Goal: Information Seeking & Learning: Understand process/instructions

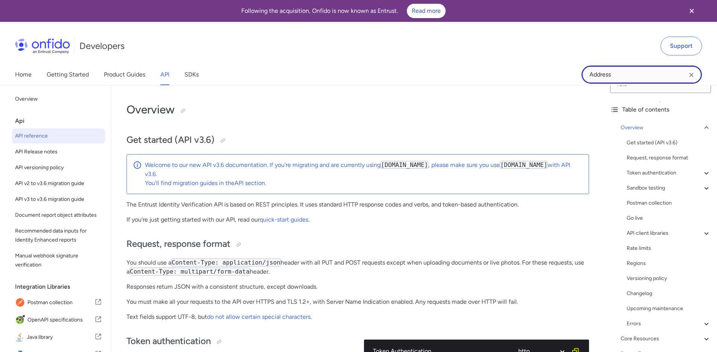
click at [629, 70] on input "Address" at bounding box center [642, 75] width 120 height 18
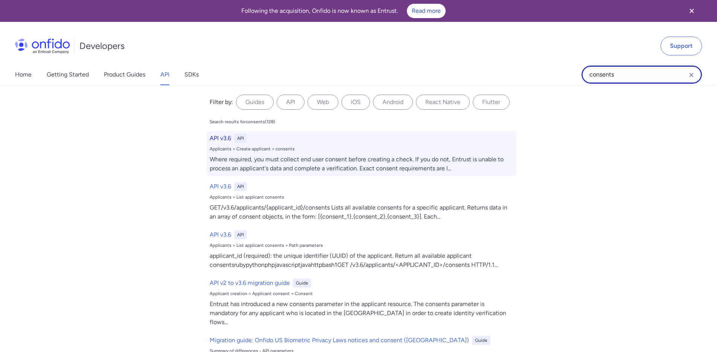
type input "consents"
click at [285, 166] on div "Where required, you must collect end user consent before creating a check. If y…" at bounding box center [362, 164] width 304 height 18
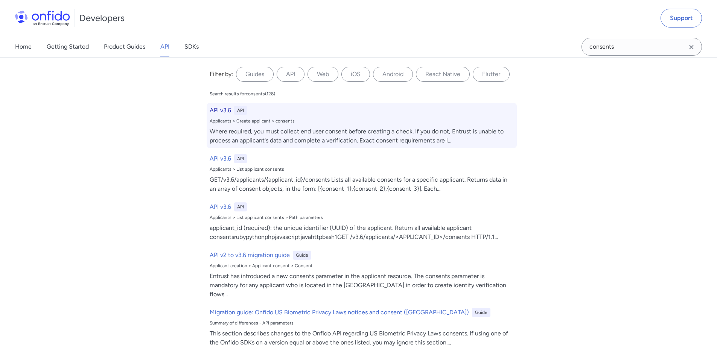
click at [279, 141] on div "Where required, you must collect end user consent before creating a check. If y…" at bounding box center [362, 136] width 304 height 18
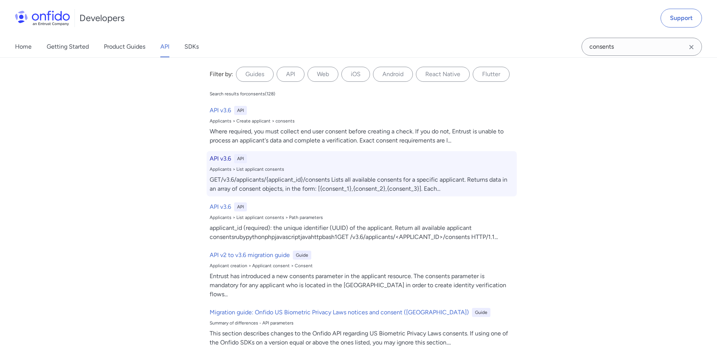
click at [237, 185] on div "GET/v3.6/applicants/{applicant_id}/consents Lists all available consents for a …" at bounding box center [362, 184] width 304 height 18
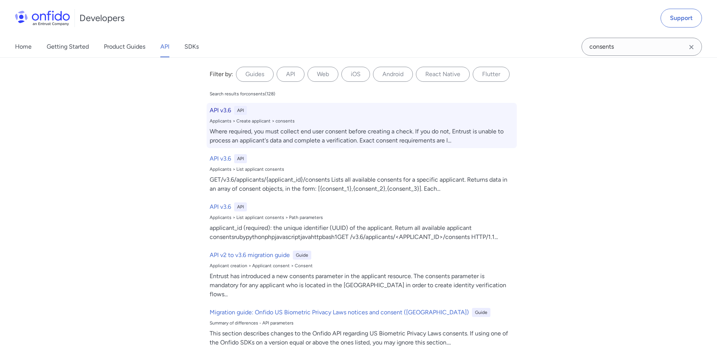
click at [298, 128] on div "Where required, you must collect end user consent before creating a check. If y…" at bounding box center [362, 136] width 304 height 18
click at [372, 135] on div "Where required, you must collect end user consent before creating a check. If y…" at bounding box center [362, 136] width 304 height 18
click at [285, 132] on div "Where required, you must collect end user consent before creating a check. If y…" at bounding box center [362, 136] width 304 height 18
click at [270, 134] on div "Where required, you must collect end user consent before creating a check. If y…" at bounding box center [362, 136] width 304 height 18
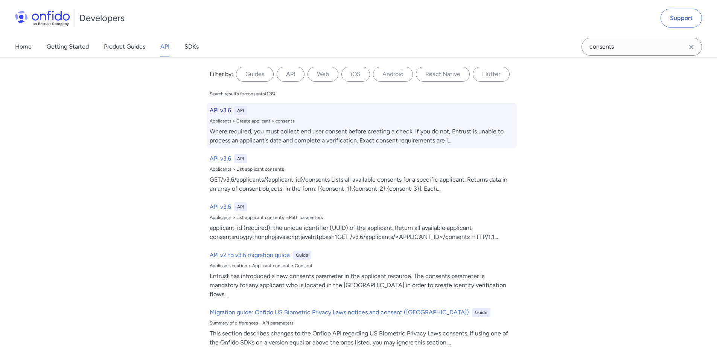
click at [270, 134] on div "Where required, you must collect end user consent before creating a check. If y…" at bounding box center [362, 136] width 304 height 18
click at [264, 123] on div "Applicants > Create applicant > consents" at bounding box center [362, 121] width 304 height 6
click at [227, 111] on h6 "API v3.6" at bounding box center [220, 110] width 21 height 9
click at [241, 110] on div "API" at bounding box center [240, 110] width 13 height 9
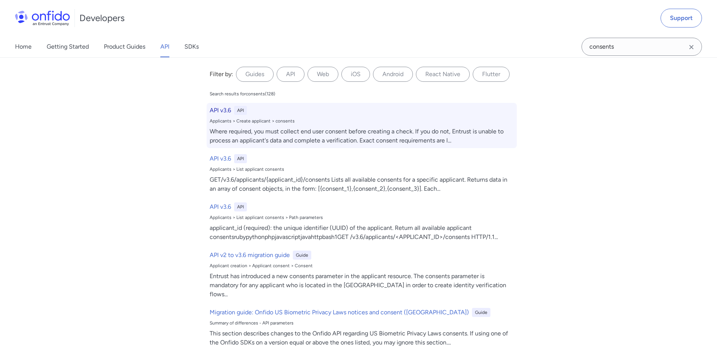
click at [287, 124] on div "API v3.6 API Applicants > Create applicant > consents Where required, you must …" at bounding box center [362, 125] width 310 height 45
click at [271, 122] on div "Applicants > Create applicant > consents" at bounding box center [362, 121] width 304 height 6
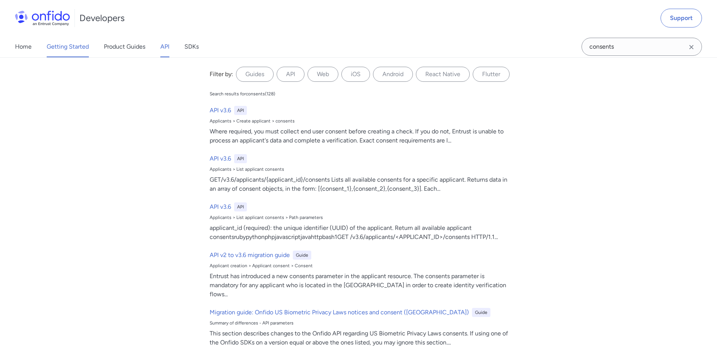
click at [59, 49] on link "Getting Started" at bounding box center [68, 46] width 42 height 21
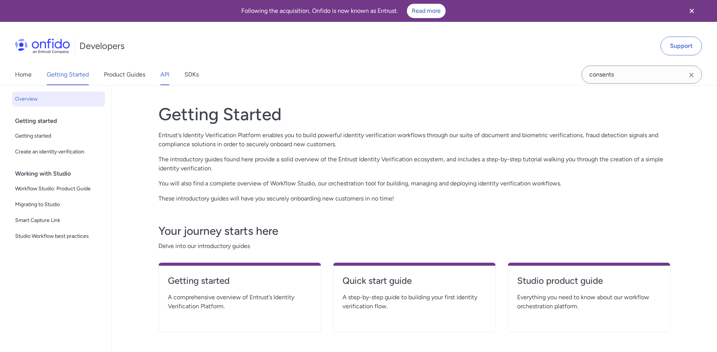
click at [168, 74] on div "Home Getting Started Product Guides API SDKs" at bounding box center [114, 74] width 229 height 21
click at [172, 70] on div "Home Getting Started Product Guides API SDKs" at bounding box center [114, 74] width 229 height 21
click at [167, 78] on link "API" at bounding box center [164, 74] width 9 height 21
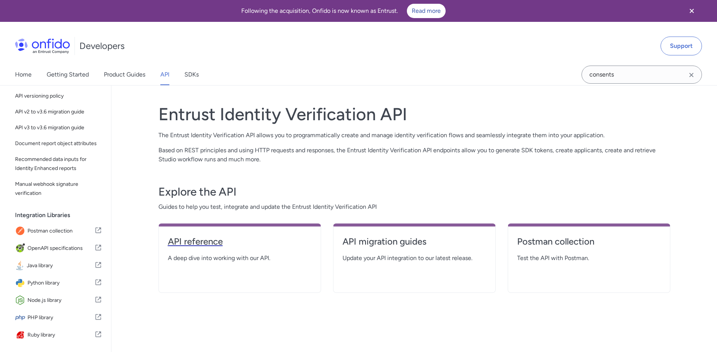
click at [210, 245] on h4 "API reference" at bounding box center [240, 241] width 144 height 12
select select "http"
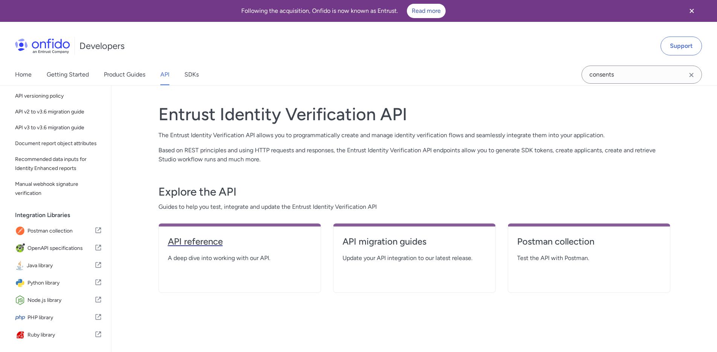
select select "http"
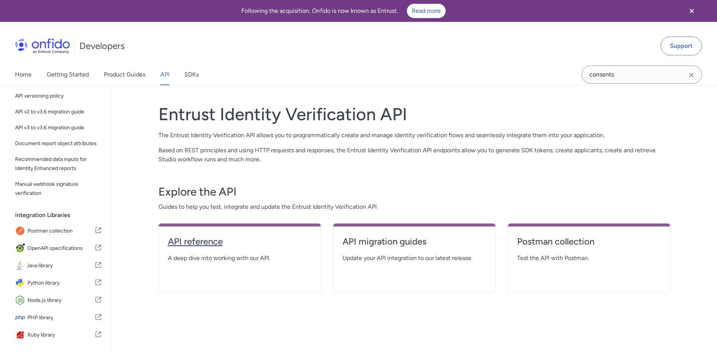
select select "http"
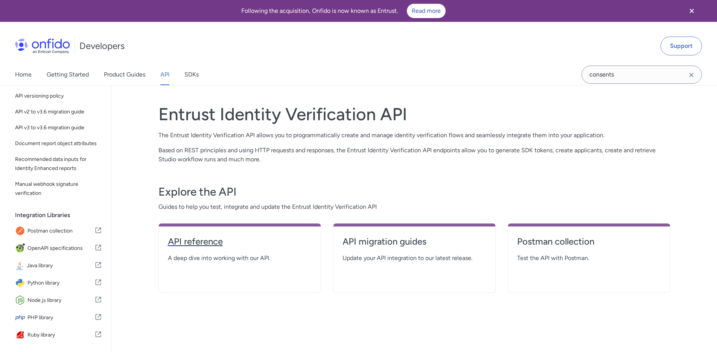
select select "http"
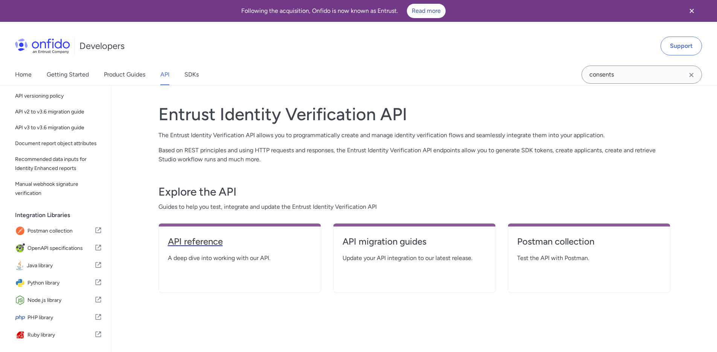
select select "http"
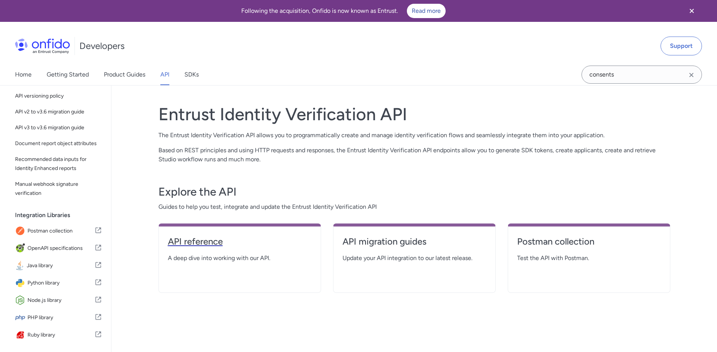
select select "http"
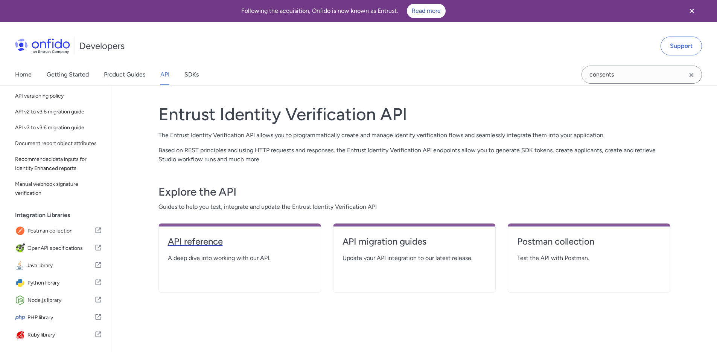
select select "http"
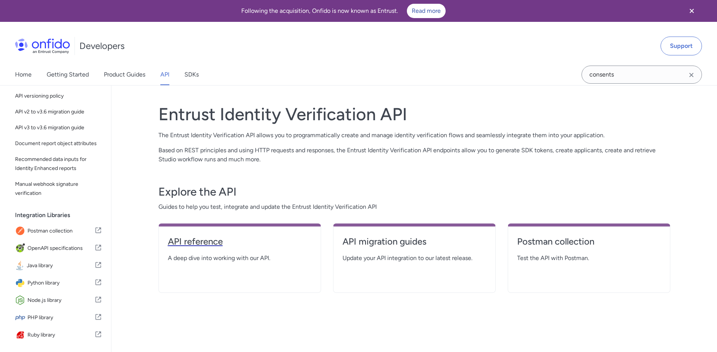
select select "http"
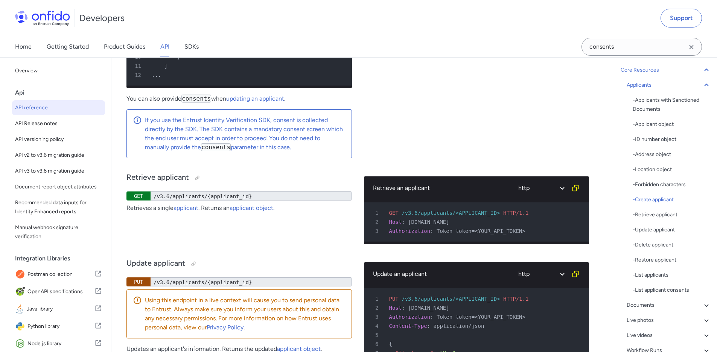
scroll to position [10374, 0]
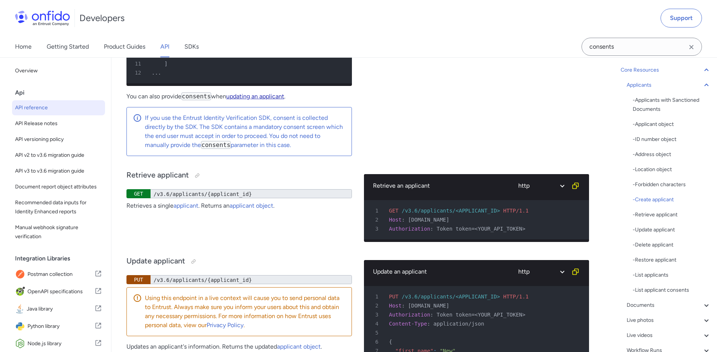
click at [253, 100] on link "updating an applicant" at bounding box center [255, 96] width 58 height 7
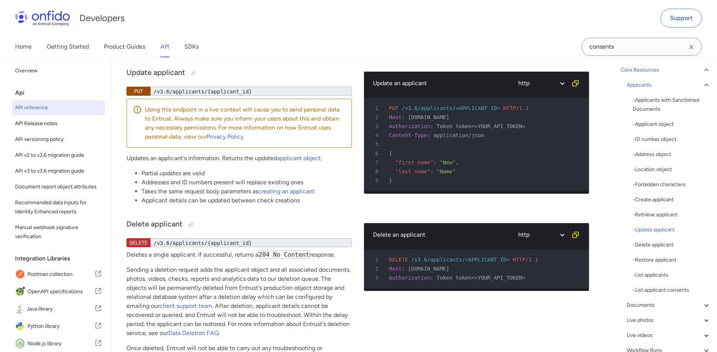
scroll to position [10562, 0]
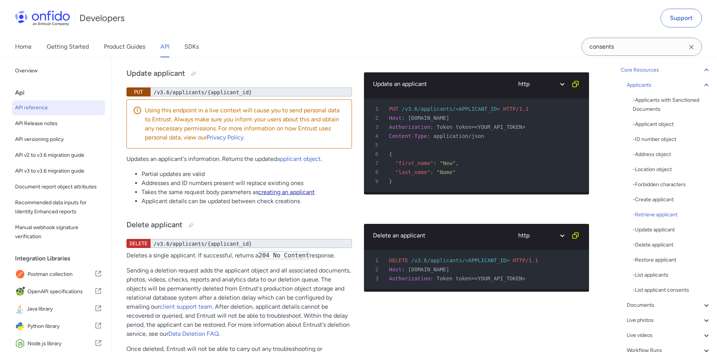
click at [282, 195] on link "creating an applicant" at bounding box center [286, 191] width 56 height 7
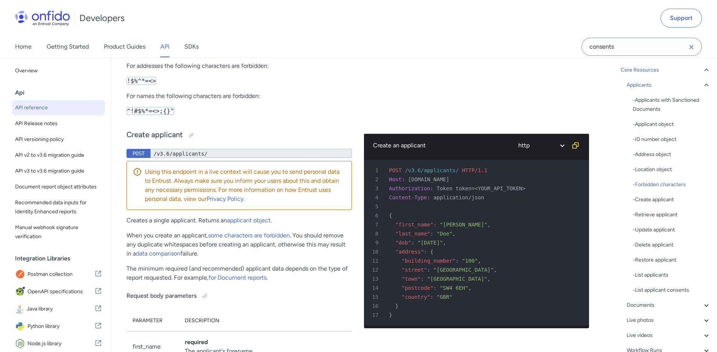
scroll to position [9064, 0]
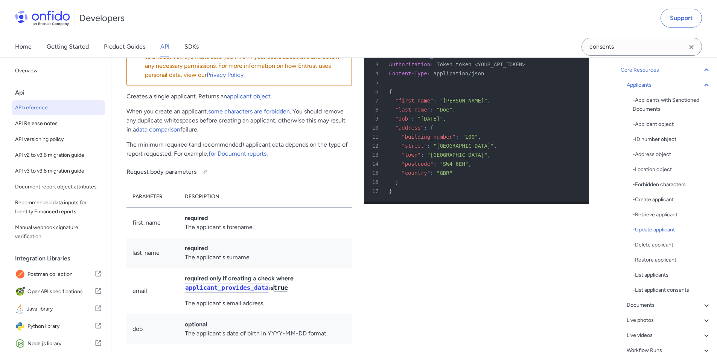
scroll to position [10642, 0]
